Goal: Find specific page/section: Find specific page/section

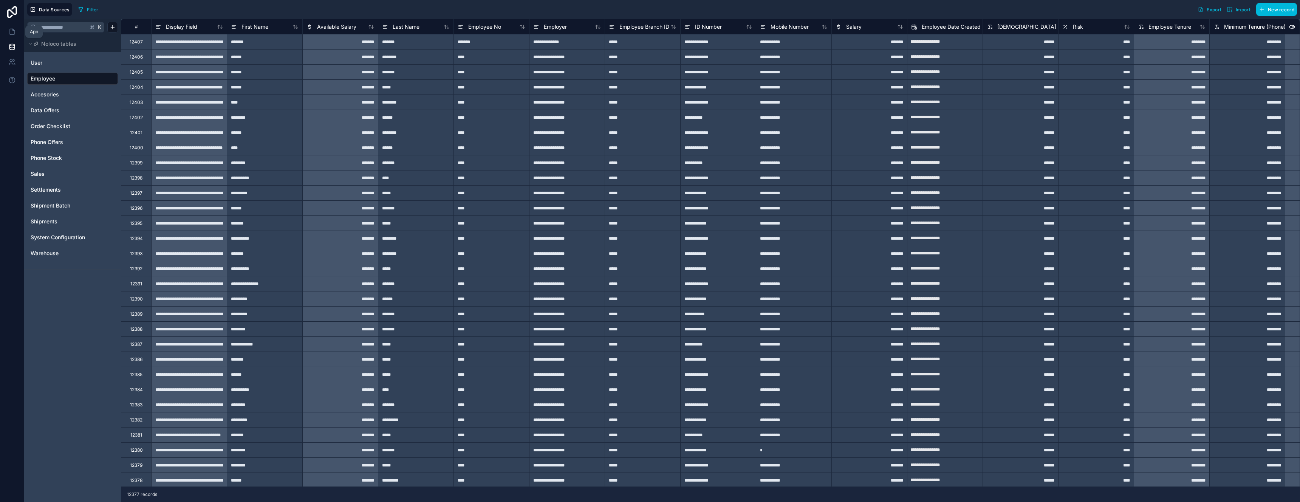
click at [12, 32] on icon at bounding box center [12, 32] width 8 height 8
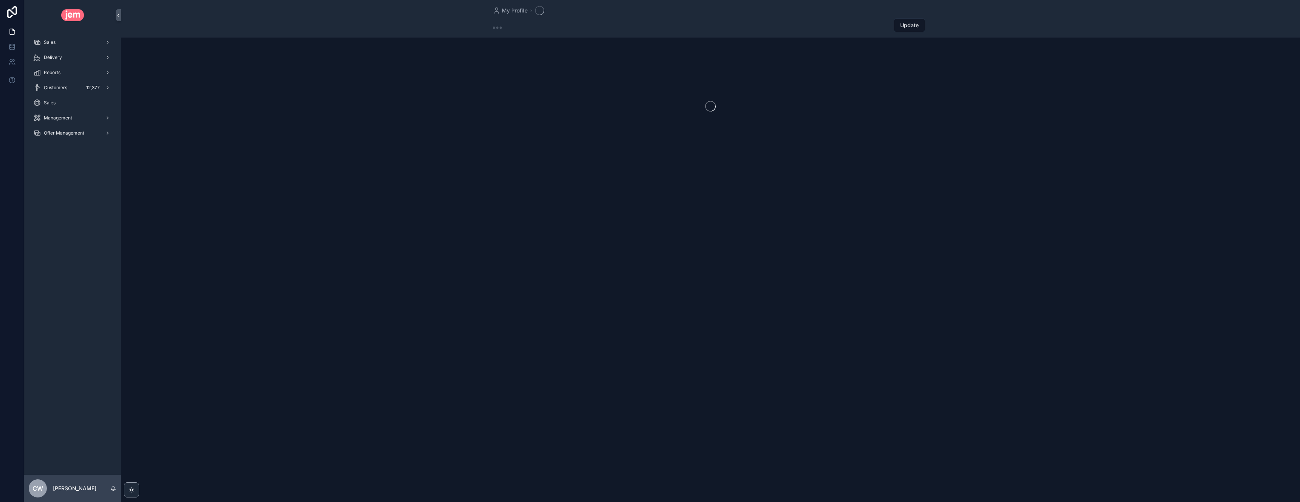
click at [76, 136] on span "Offer Management" at bounding box center [64, 133] width 40 height 6
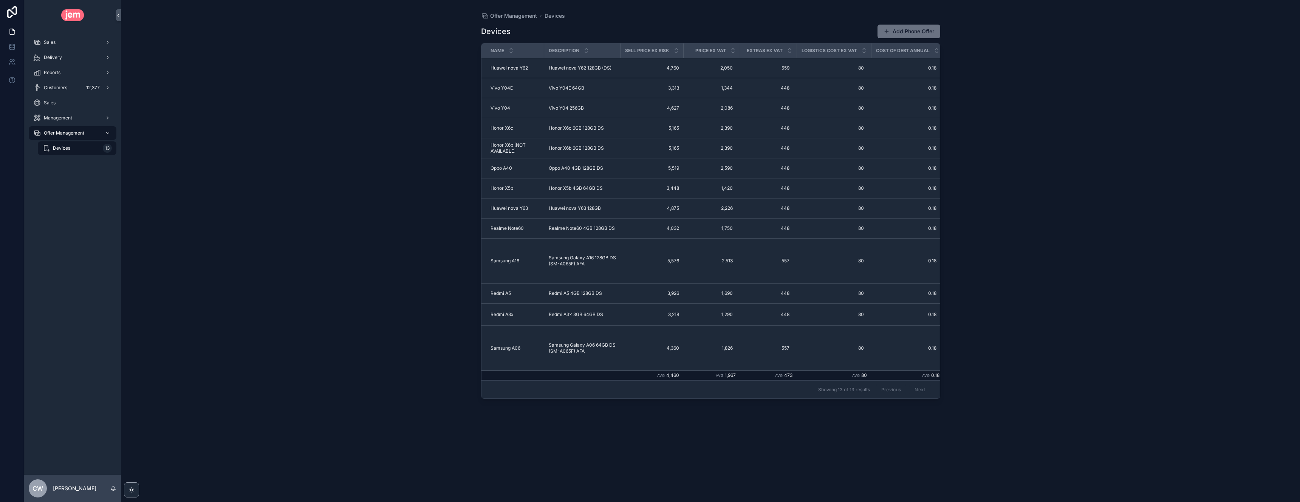
click at [81, 147] on div "Devices 13" at bounding box center [77, 148] width 70 height 12
click at [1015, 159] on div "Offer Management Devices Devices Add Phone Offer Name Description Sell Price Ex…" at bounding box center [710, 251] width 1179 height 502
